Goal: Transaction & Acquisition: Book appointment/travel/reservation

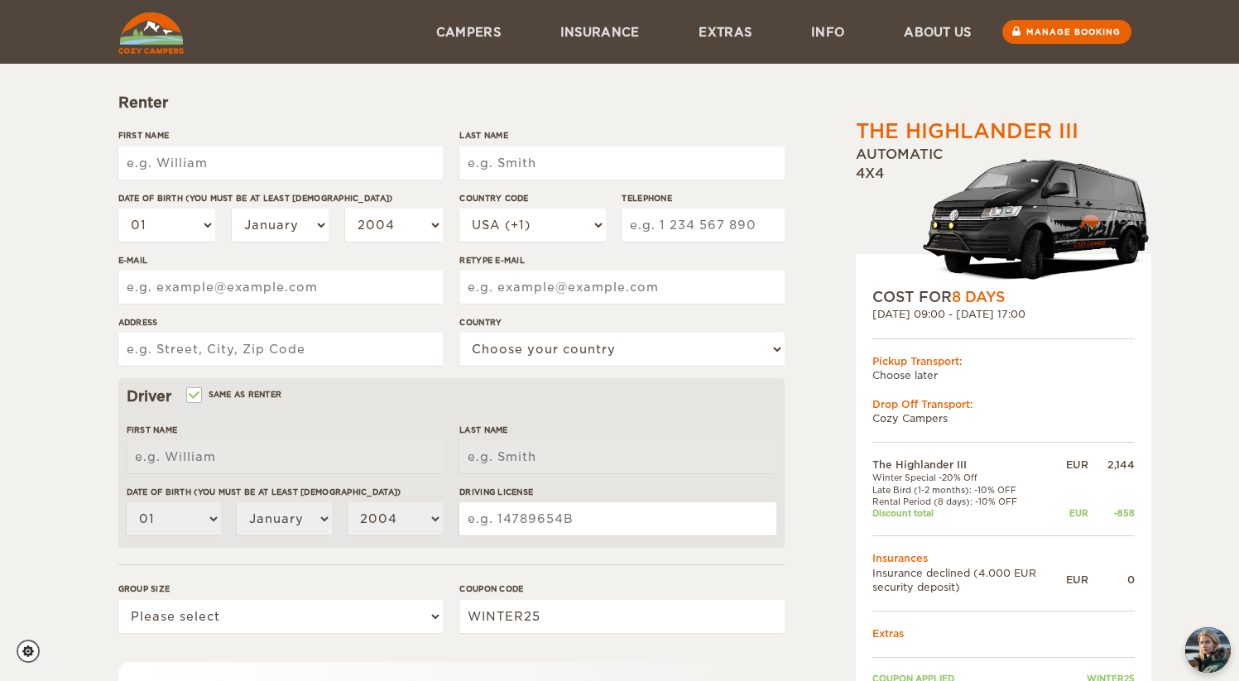
scroll to position [65, 0]
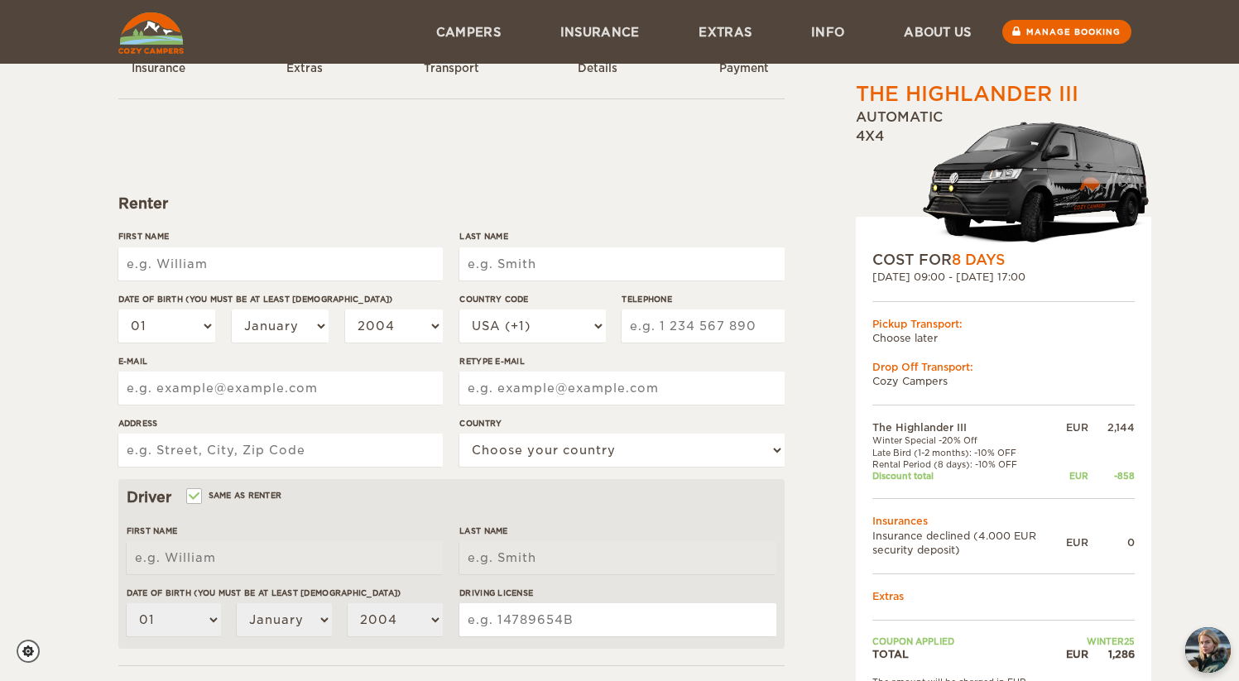
click at [194, 251] on input "First Name" at bounding box center [280, 263] width 324 height 33
type input "Mark"
type input "Moeller"
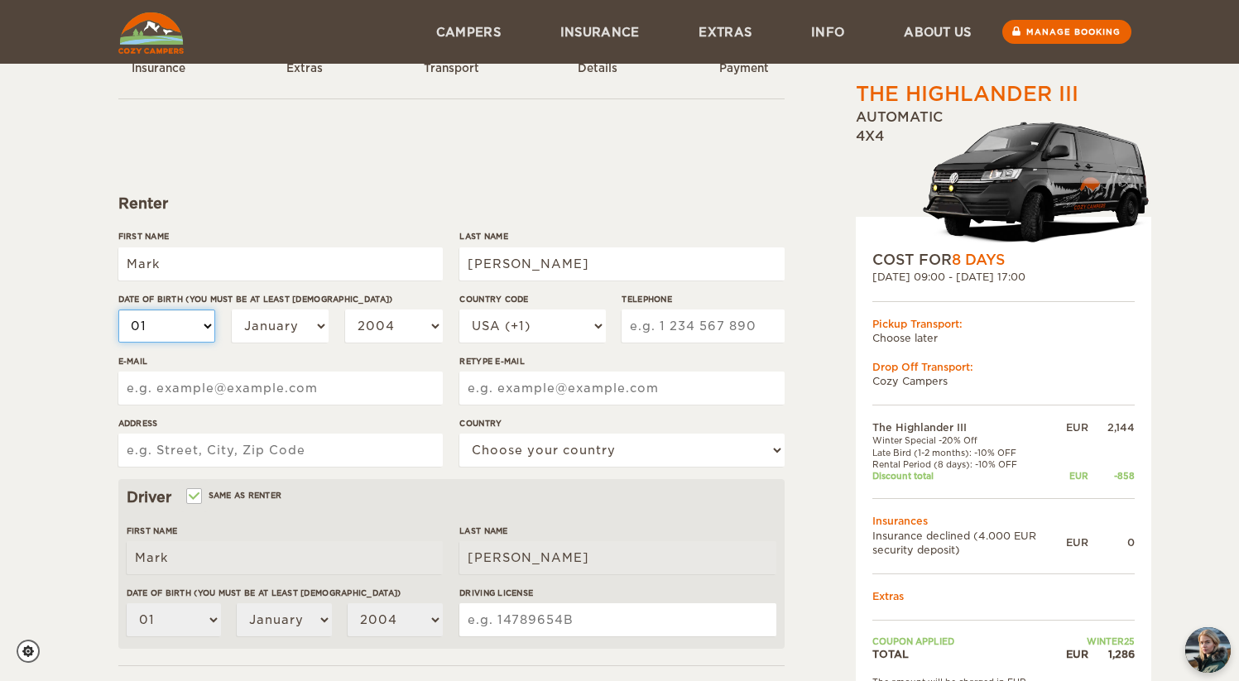
select select "18"
select select "12"
select select "1990"
select select "18"
select select "12"
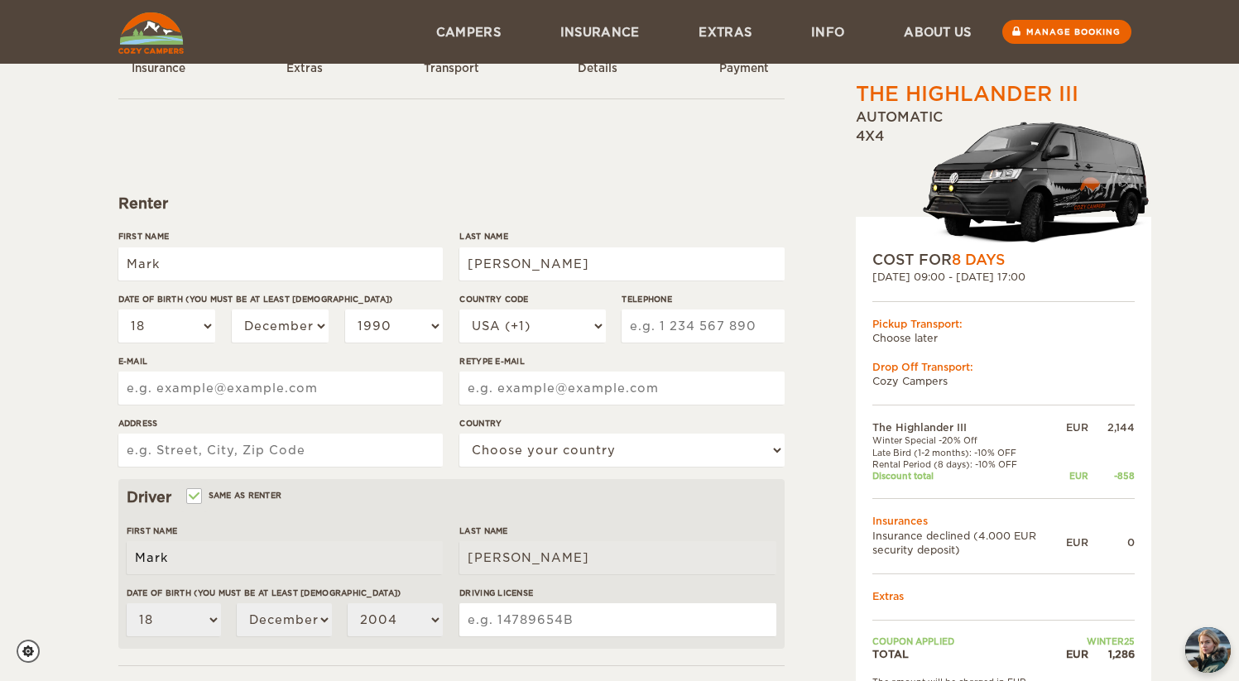
select select "1990"
type input "7037858106"
type input "markmoelleruva@gmail.com"
type input "415 Pine Street"
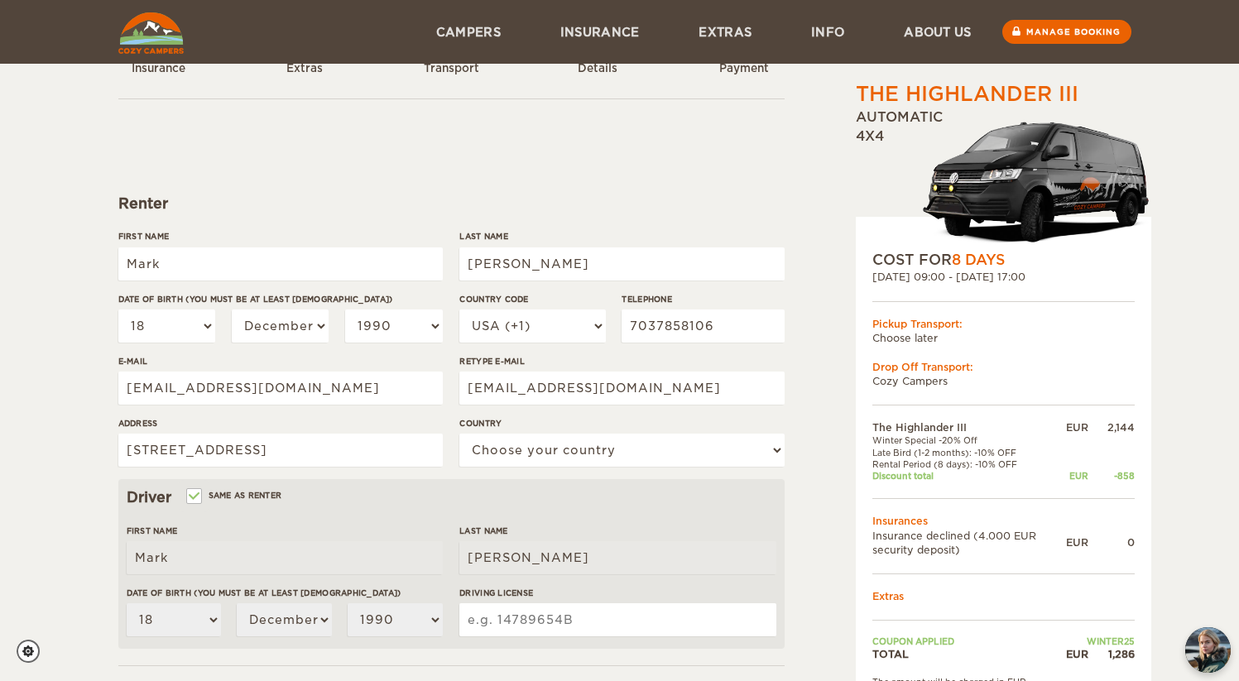
select select "222"
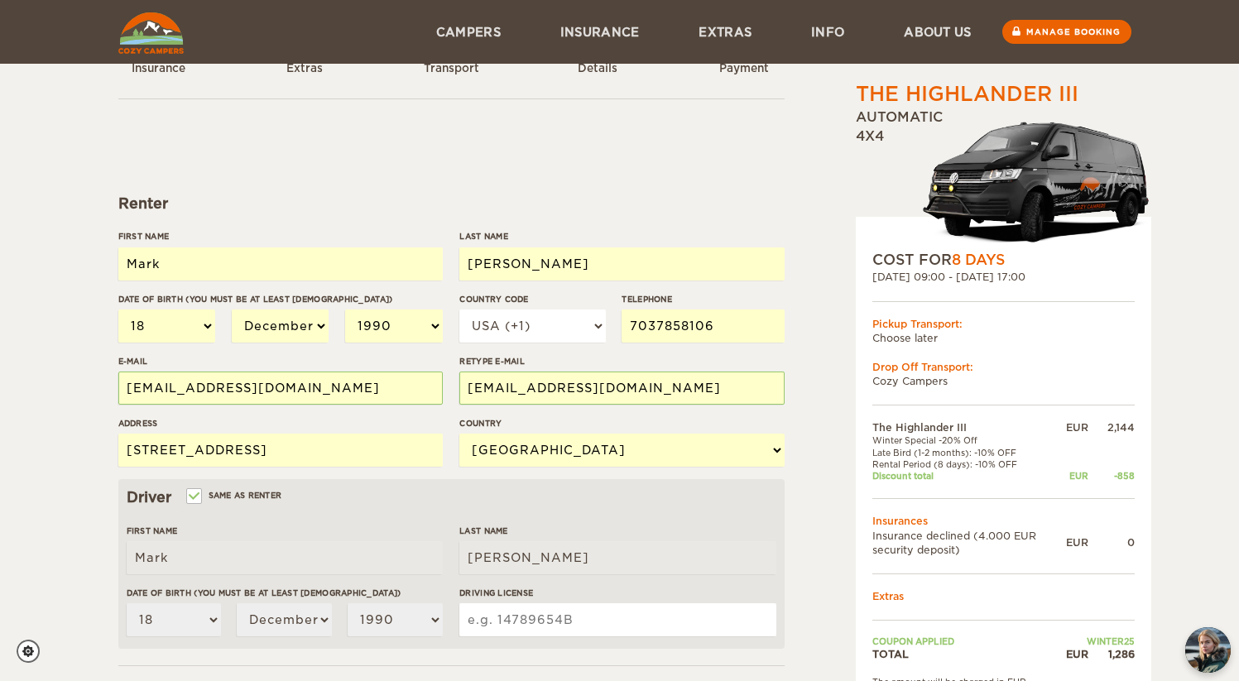
click at [284, 453] on input "415 Pine Street" at bounding box center [280, 450] width 324 height 33
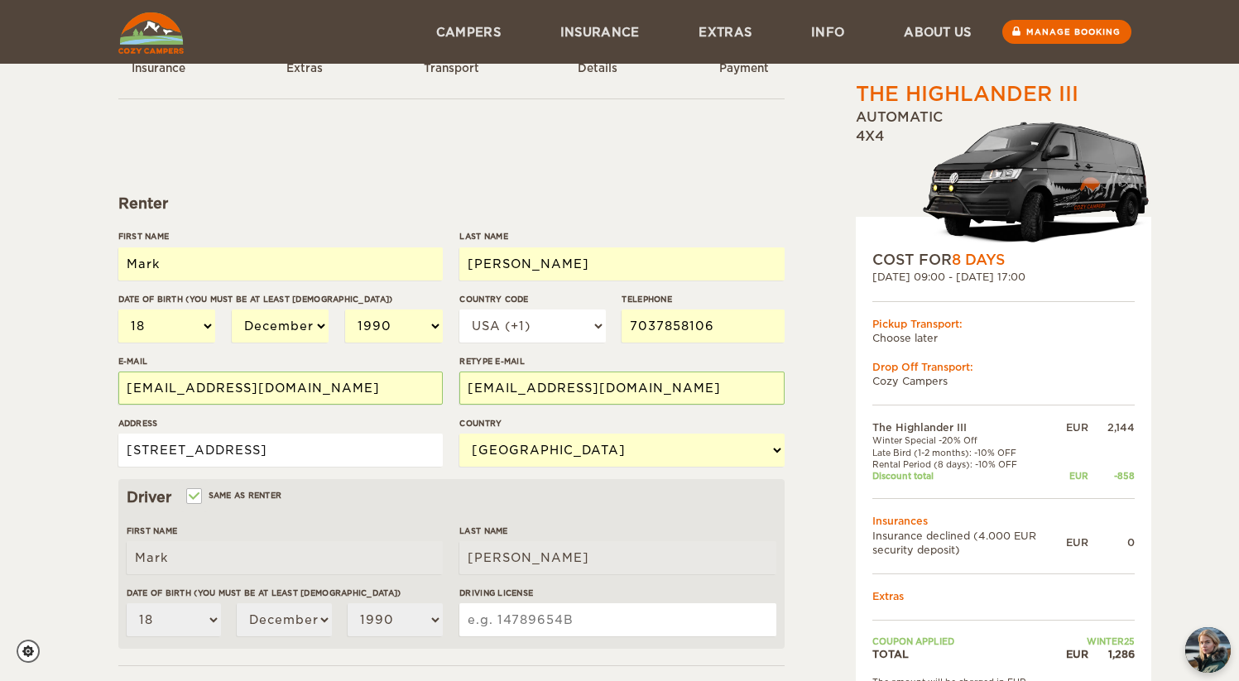
click at [234, 449] on input "415 Pine Street 926" at bounding box center [280, 450] width 324 height 33
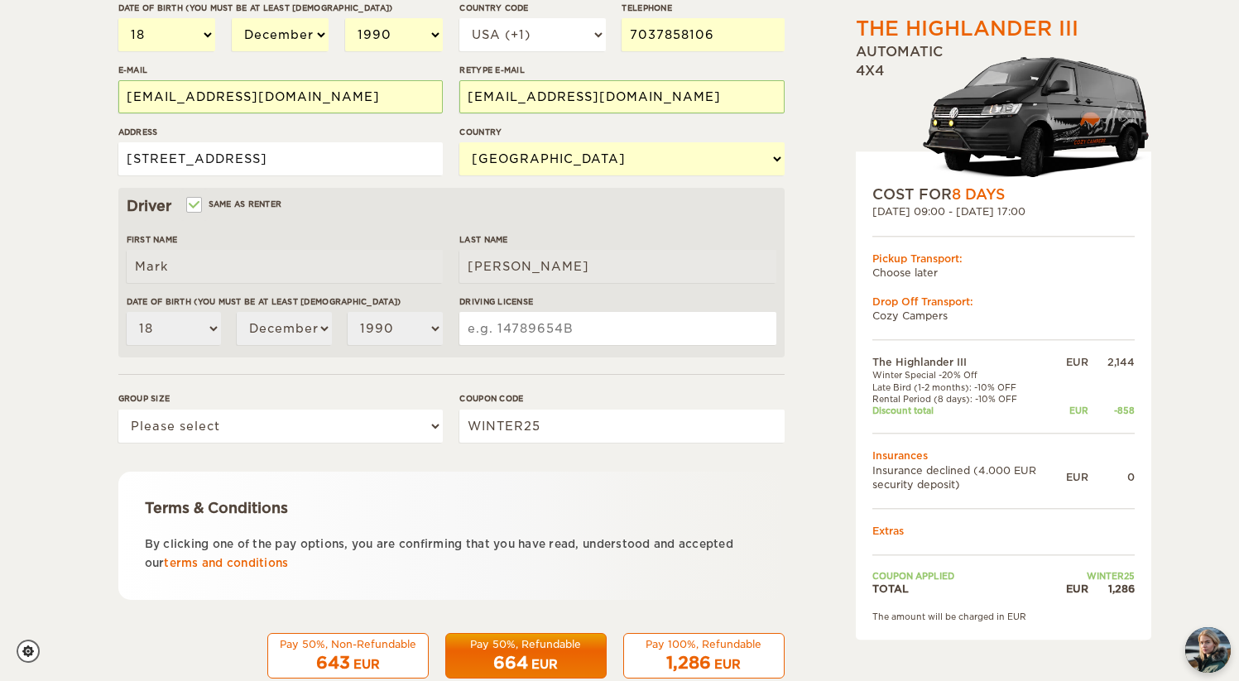
scroll to position [361, 0]
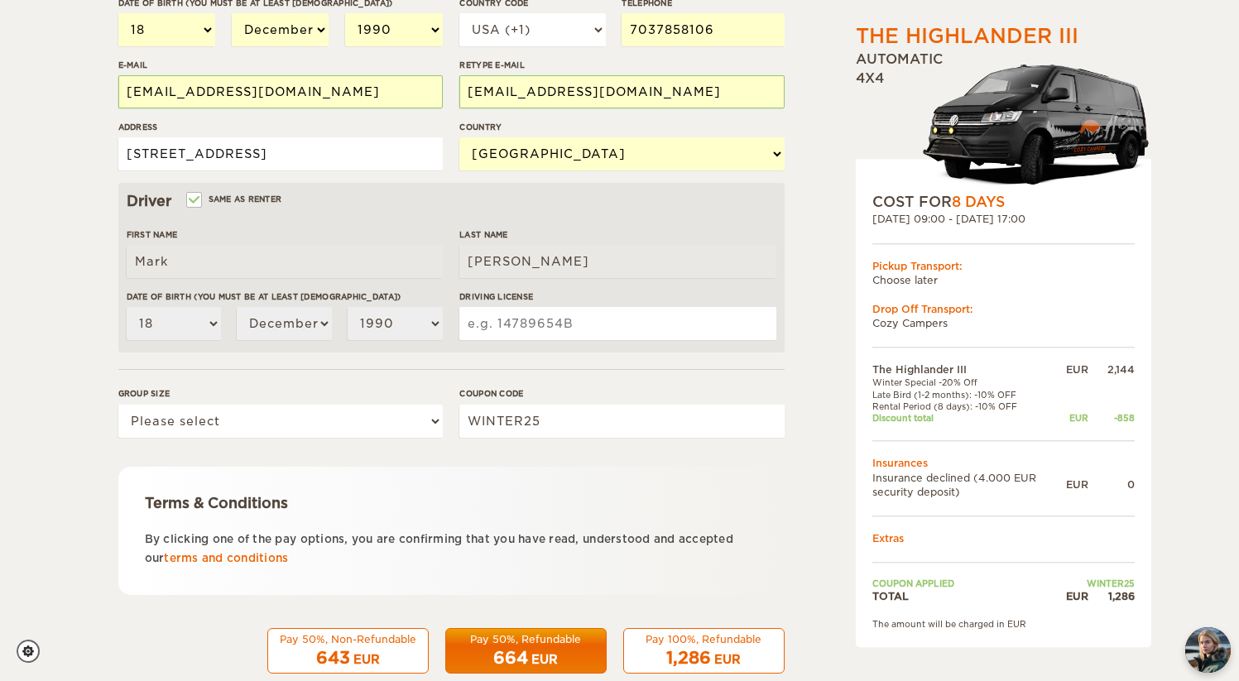
type input "415 Pine Street Apt 926"
click at [423, 423] on select "Please select 1 2 3" at bounding box center [280, 421] width 324 height 33
select select "2"
click at [118, 405] on select "Please select 1 2 3" at bounding box center [280, 421] width 324 height 33
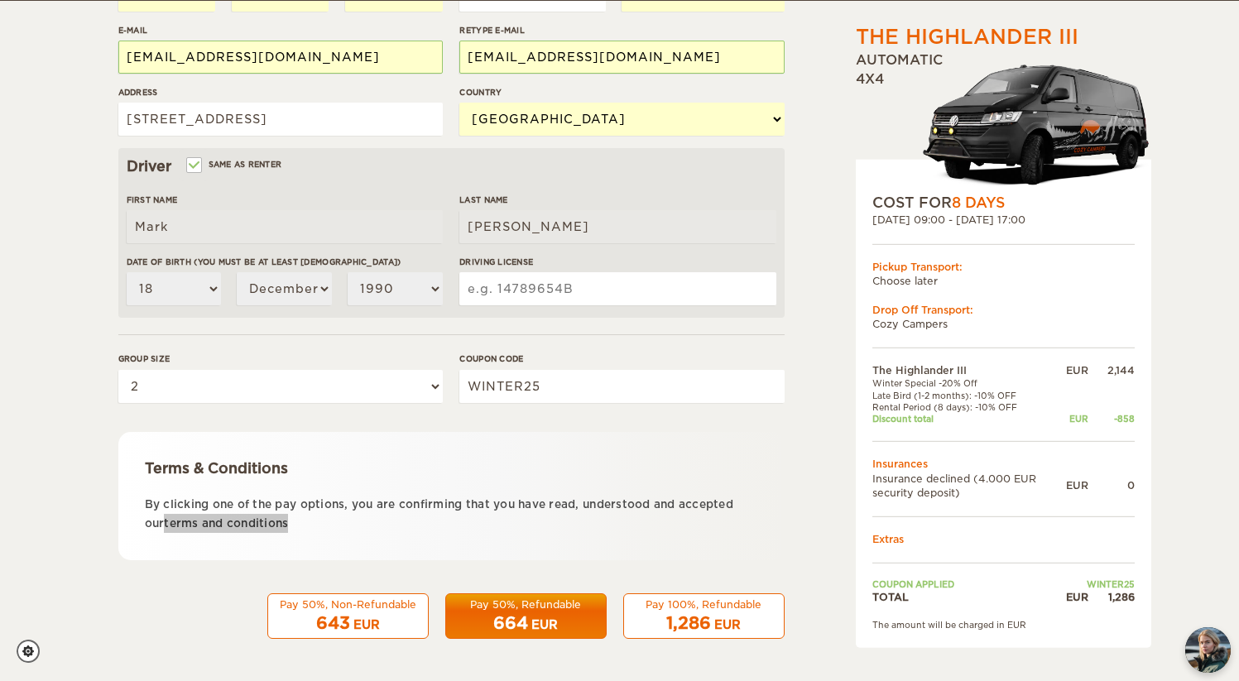
drag, startPoint x: 279, startPoint y: 520, endPoint x: 669, endPoint y: 2, distance: 648.4
click at [0, 0] on div "The Highlander III Expand Collapse Total 1,286 EUR Automatic 4x4 COST FOR 8 Day…" at bounding box center [619, 142] width 1239 height 1076
click at [723, 615] on div "1,286 EUR" at bounding box center [704, 624] width 140 height 24
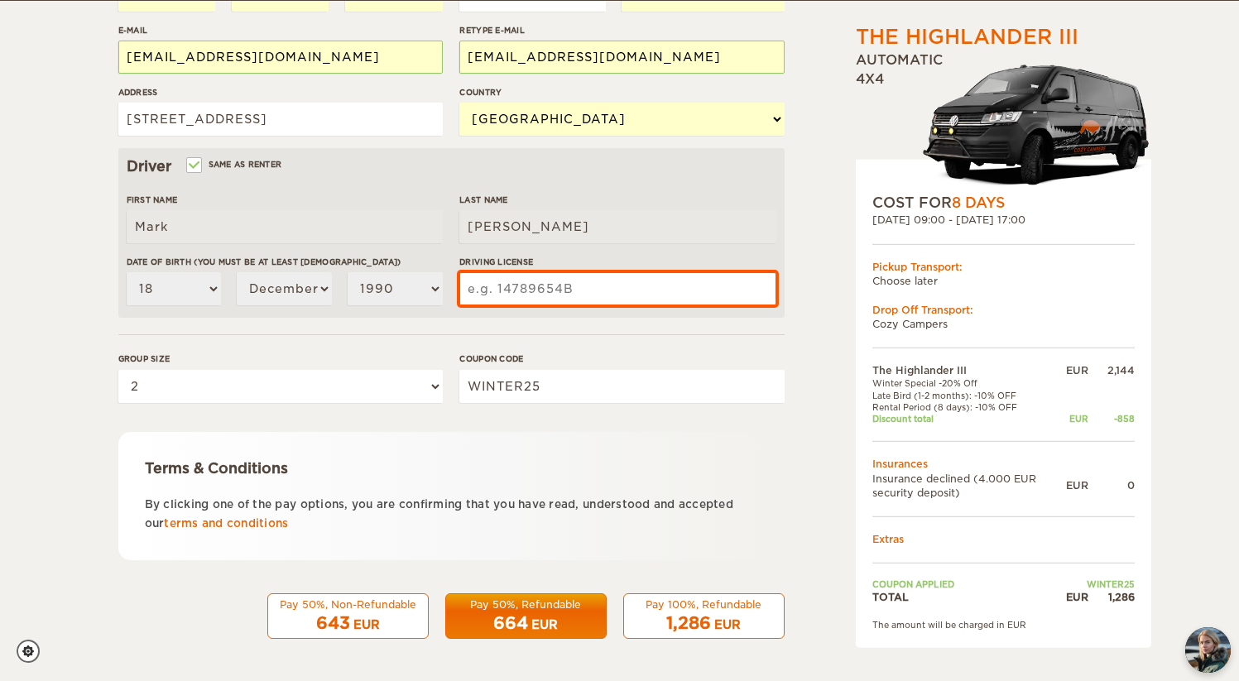
click at [509, 290] on input "Driving License" at bounding box center [617, 288] width 316 height 33
click at [508, 286] on input "Driving License" at bounding box center [617, 288] width 316 height 33
paste input "M460550904580"
type input "M460550904580"
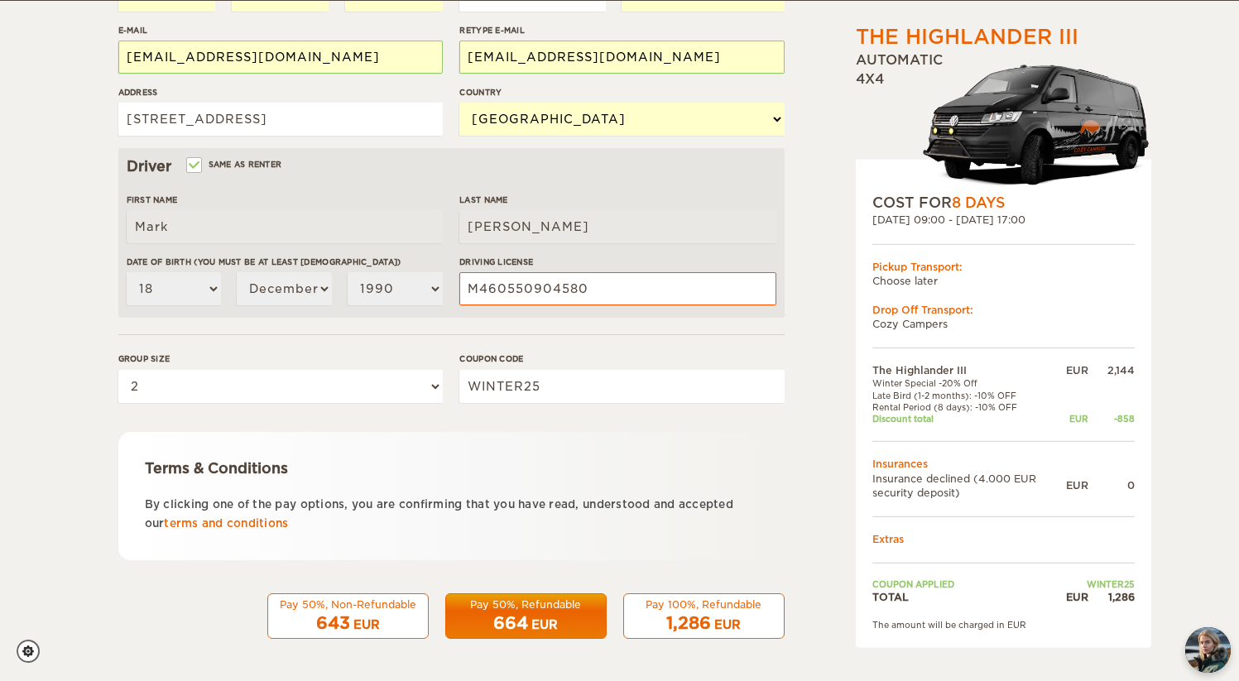
click at [748, 613] on div "1,286 EUR" at bounding box center [704, 624] width 140 height 24
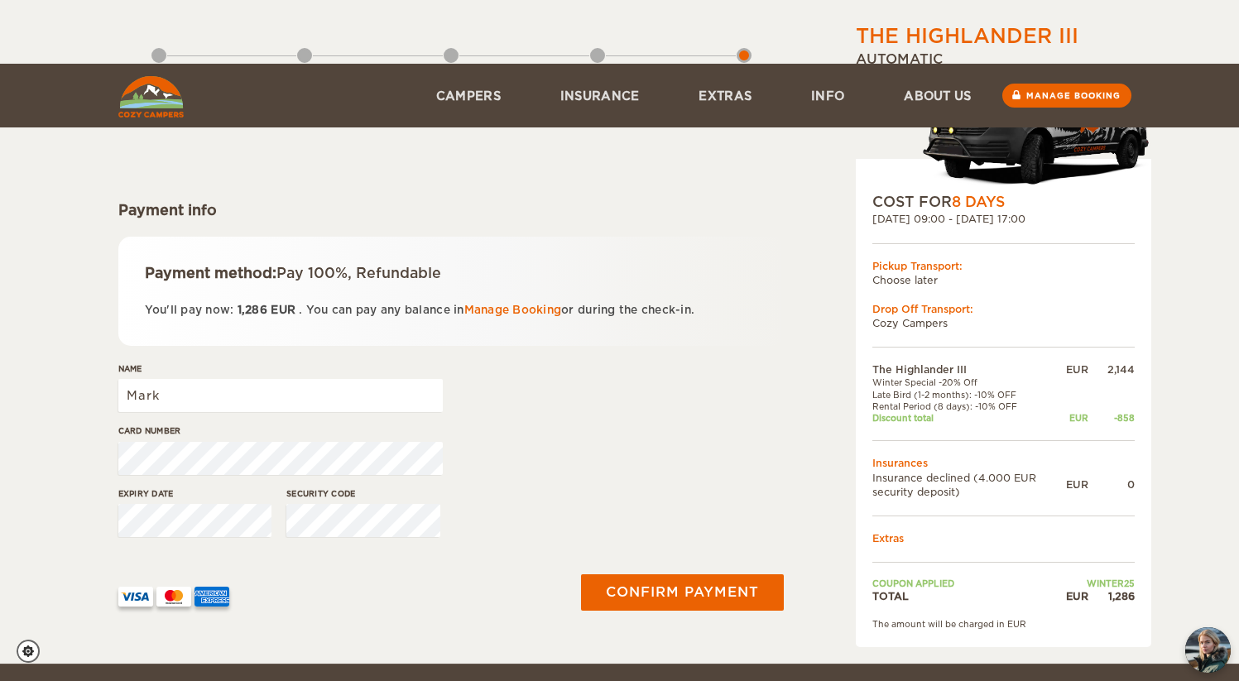
scroll to position [199, 0]
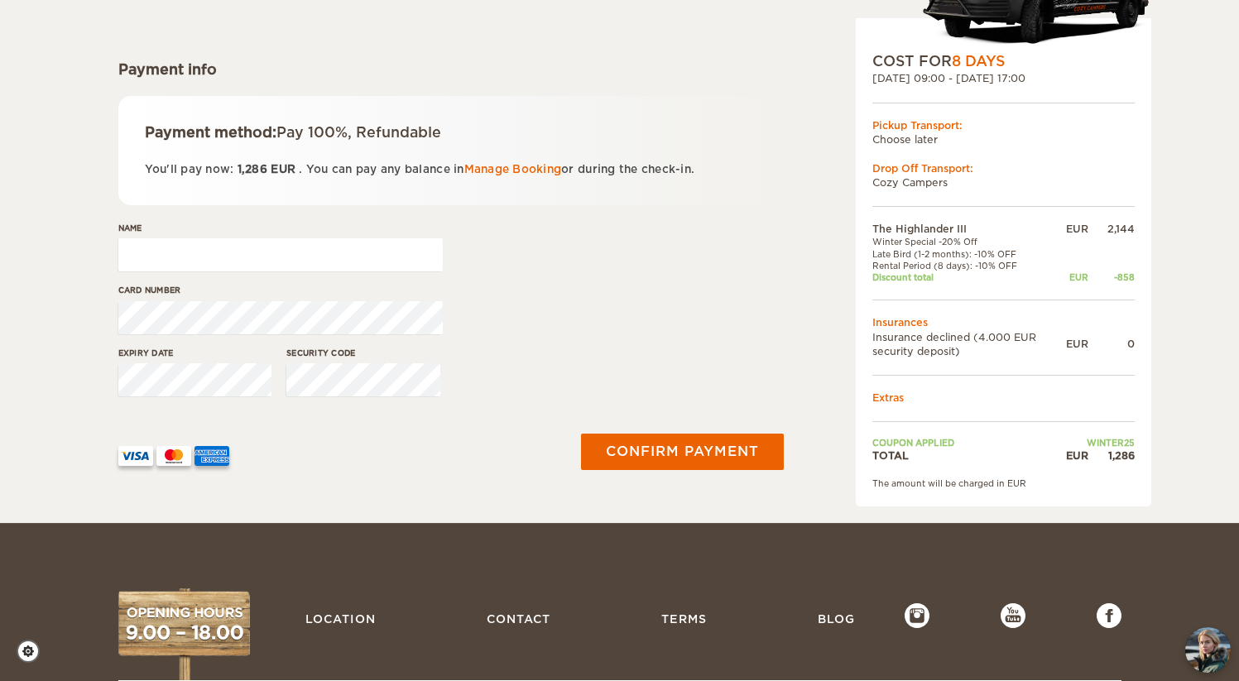
type input "Mark J Moeller"
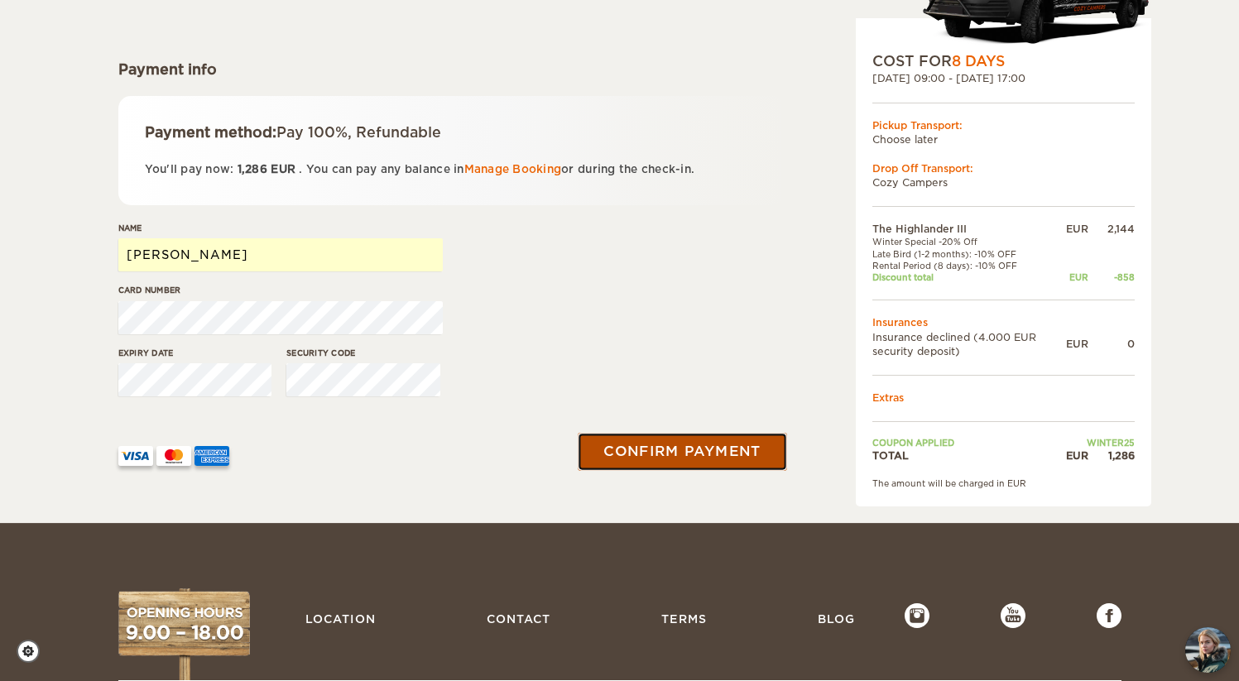
click at [704, 448] on button "Confirm payment" at bounding box center [683, 451] width 209 height 37
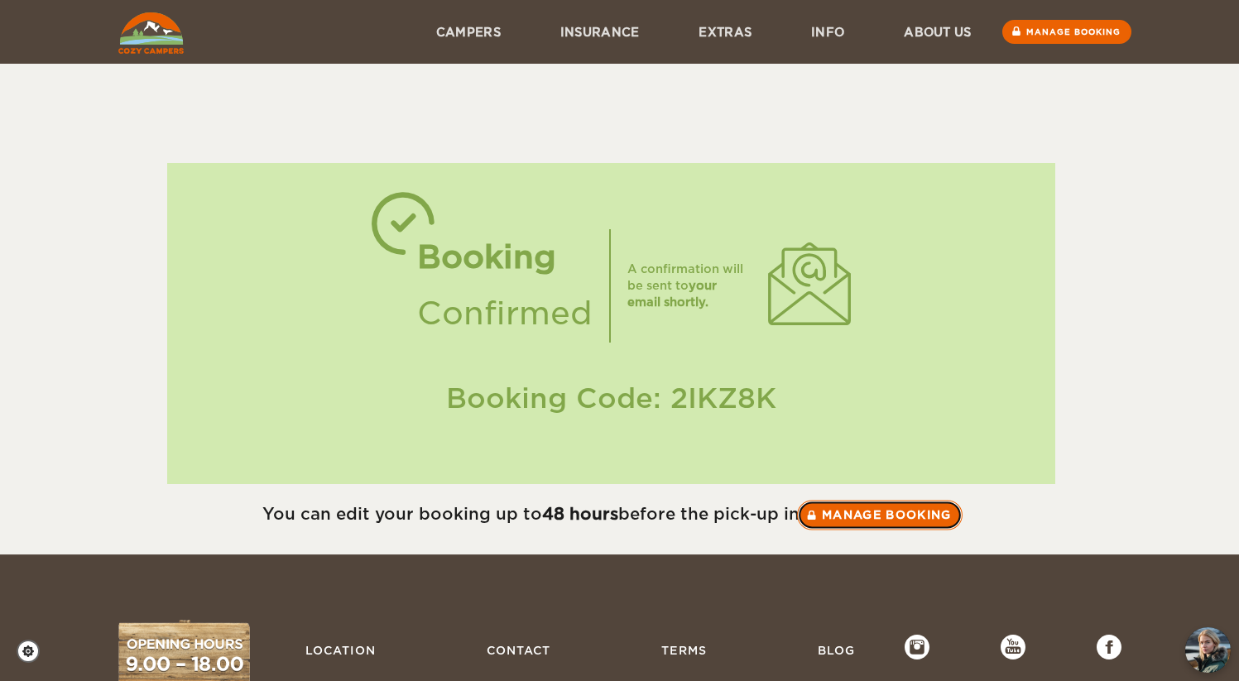
click at [858, 524] on link "Manage booking" at bounding box center [880, 515] width 166 height 30
